Goal: Use online tool/utility: Utilize a website feature to perform a specific function

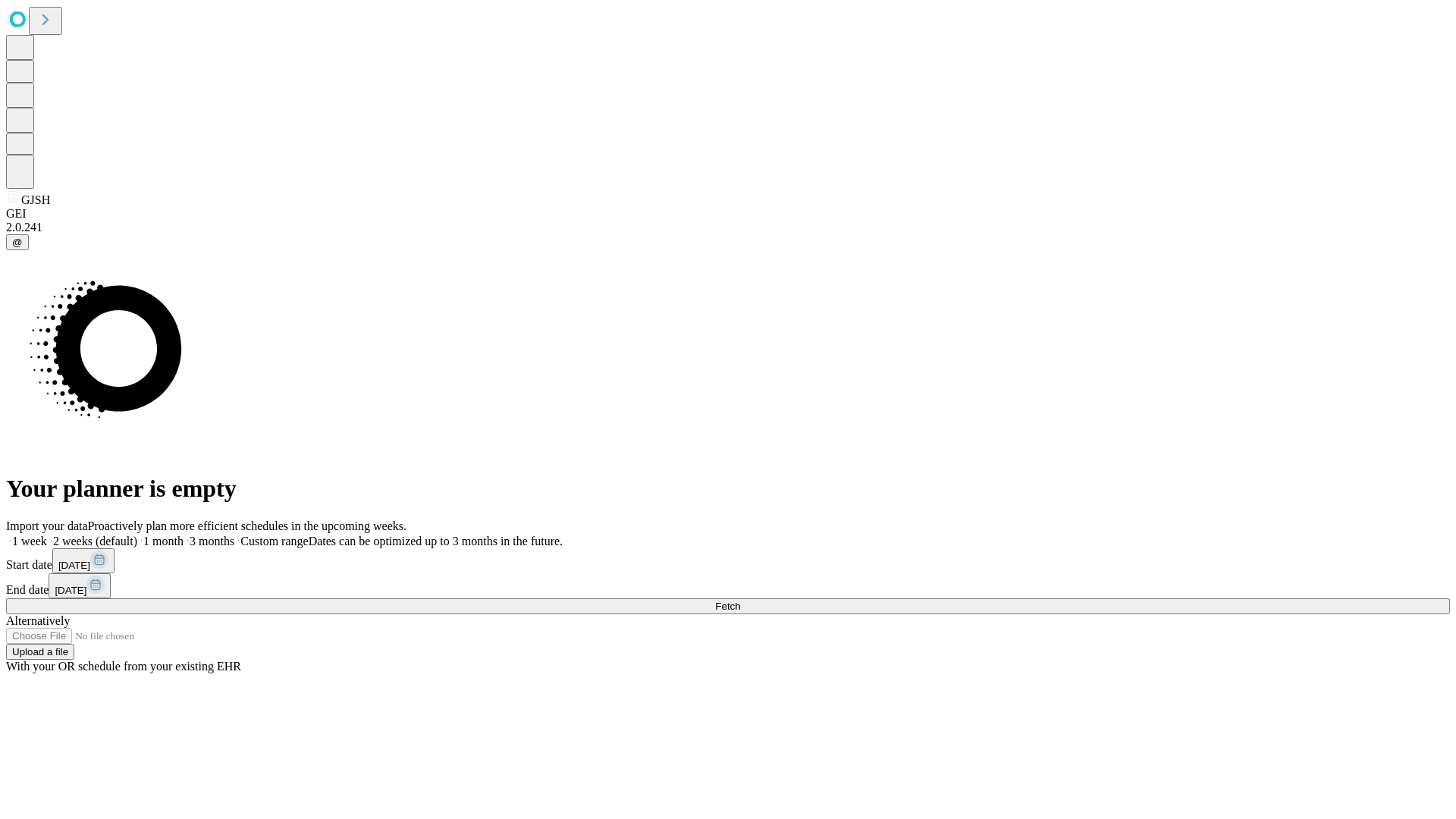
click at [741, 601] on span "Fetch" at bounding box center [728, 606] width 25 height 11
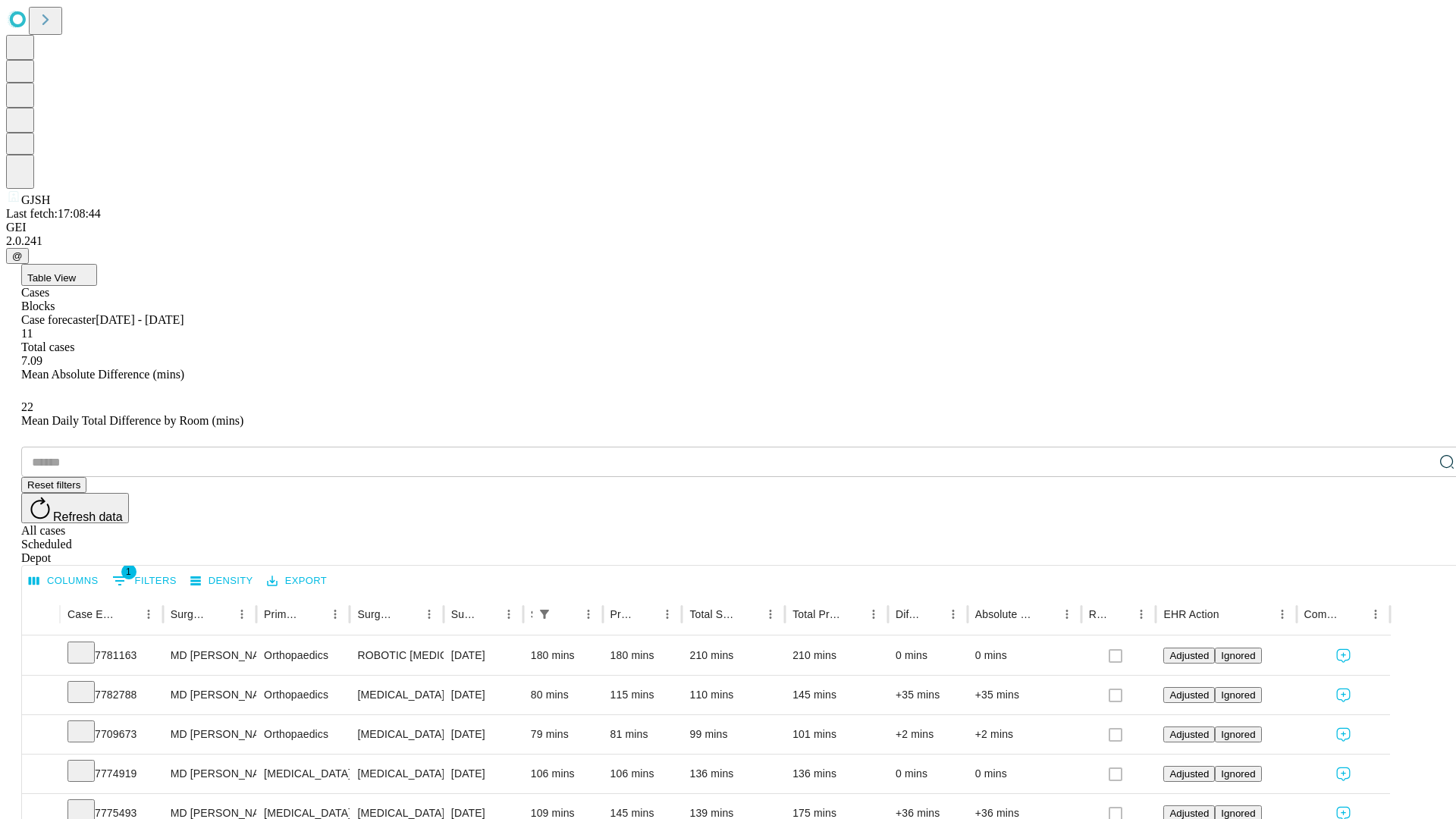
click at [75, 272] on span "Table View" at bounding box center [51, 277] width 49 height 11
